Goal: Task Accomplishment & Management: Use online tool/utility

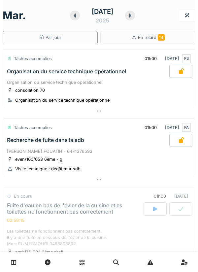
scroll to position [161, 0]
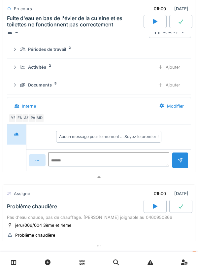
click at [162, 176] on div at bounding box center [99, 177] width 193 height 10
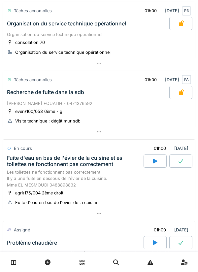
scroll to position [49, 0]
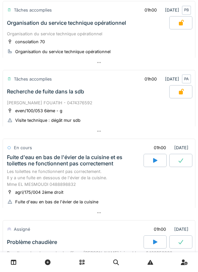
click at [182, 61] on div at bounding box center [99, 63] width 193 height 10
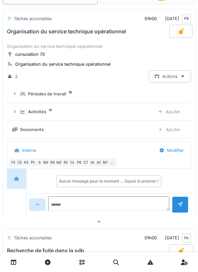
scroll to position [23, 0]
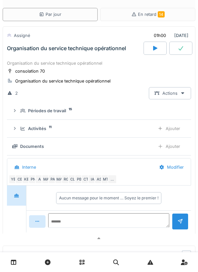
click at [33, 183] on div "PN" at bounding box center [32, 179] width 9 height 9
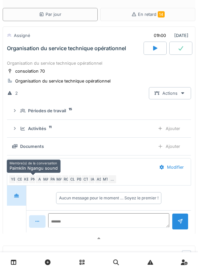
click at [79, 181] on div "PB" at bounding box center [79, 179] width 9 height 9
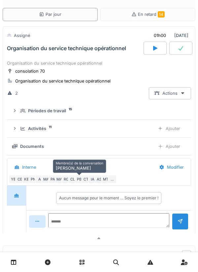
click at [52, 178] on div "PA" at bounding box center [52, 179] width 9 height 9
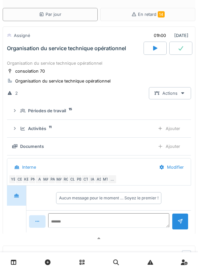
click at [88, 236] on div at bounding box center [99, 239] width 193 height 10
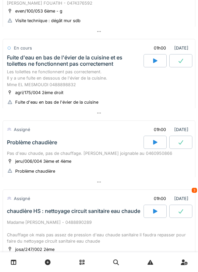
scroll to position [150, 0]
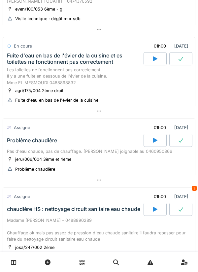
click at [178, 182] on div at bounding box center [99, 180] width 193 height 10
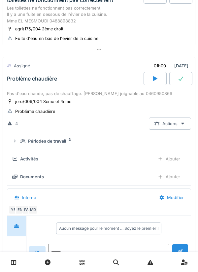
scroll to position [243, 0]
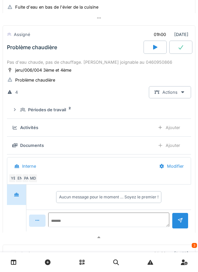
click at [144, 113] on div "Périodes de travail 2" at bounding box center [101, 110] width 163 height 6
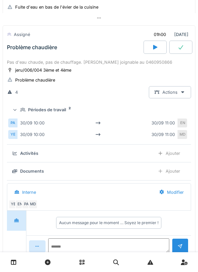
click at [150, 110] on div "Périodes de travail 2" at bounding box center [101, 110] width 163 height 6
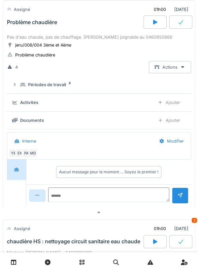
scroll to position [286, 0]
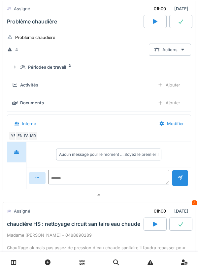
click at [115, 196] on div at bounding box center [99, 195] width 193 height 10
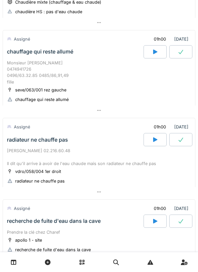
scroll to position [405, 0]
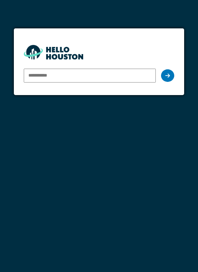
click at [125, 74] on input "email" at bounding box center [90, 76] width 132 height 14
type input "**********"
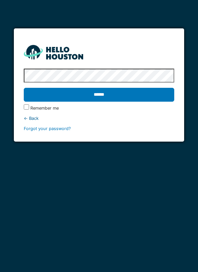
click at [154, 90] on input "******" at bounding box center [99, 95] width 151 height 14
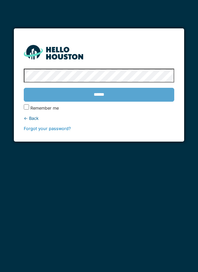
click at [151, 99] on div "******" at bounding box center [99, 94] width 151 height 19
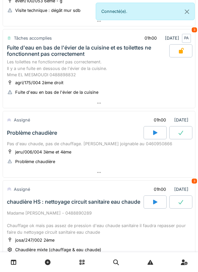
scroll to position [153, 0]
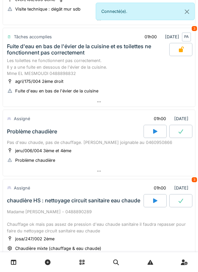
click at [161, 101] on div at bounding box center [99, 102] width 192 height 10
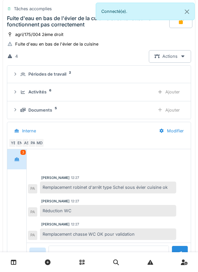
scroll to position [203, 0]
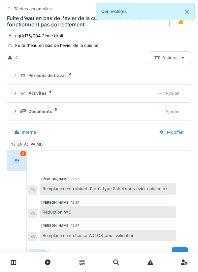
click at [135, 95] on div "Activités 6" at bounding box center [84, 93] width 129 height 6
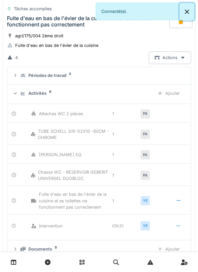
click at [180, 17] on button "Close" at bounding box center [187, 12] width 15 height 18
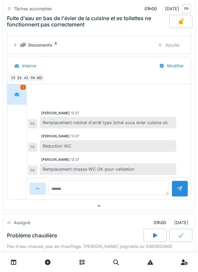
click at [110, 210] on div at bounding box center [99, 206] width 192 height 10
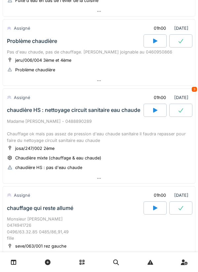
scroll to position [233, 0]
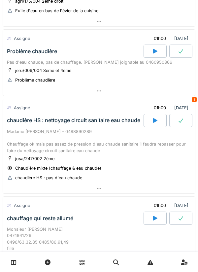
click at [193, 100] on div "3" at bounding box center [194, 99] width 5 height 5
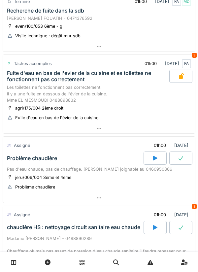
scroll to position [128, 0]
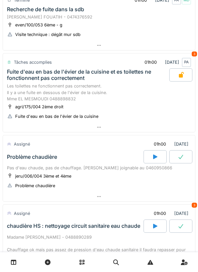
click at [154, 160] on div at bounding box center [155, 156] width 23 height 13
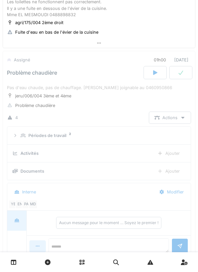
scroll to position [236, 0]
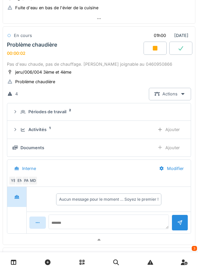
click at [146, 129] on div "Activités 1" at bounding box center [84, 129] width 129 height 6
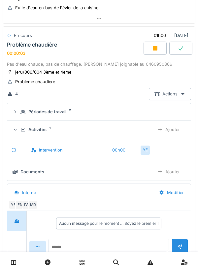
click at [181, 129] on div "Ajouter" at bounding box center [169, 130] width 34 height 12
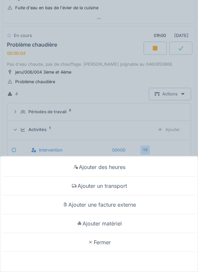
click at [158, 189] on div "Ajouter un transport" at bounding box center [99, 186] width 195 height 19
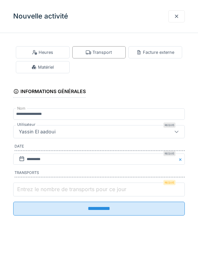
click at [153, 190] on input "Entrez le nombre de transports pour ce jour" at bounding box center [99, 190] width 172 height 14
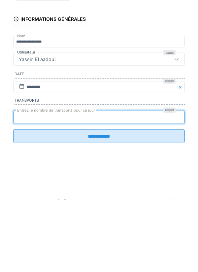
type input "*"
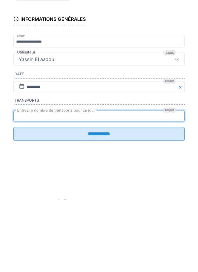
click at [166, 213] on input "**********" at bounding box center [99, 206] width 172 height 14
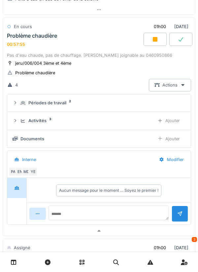
scroll to position [241, 0]
